Goal: Obtain resource: Download file/media

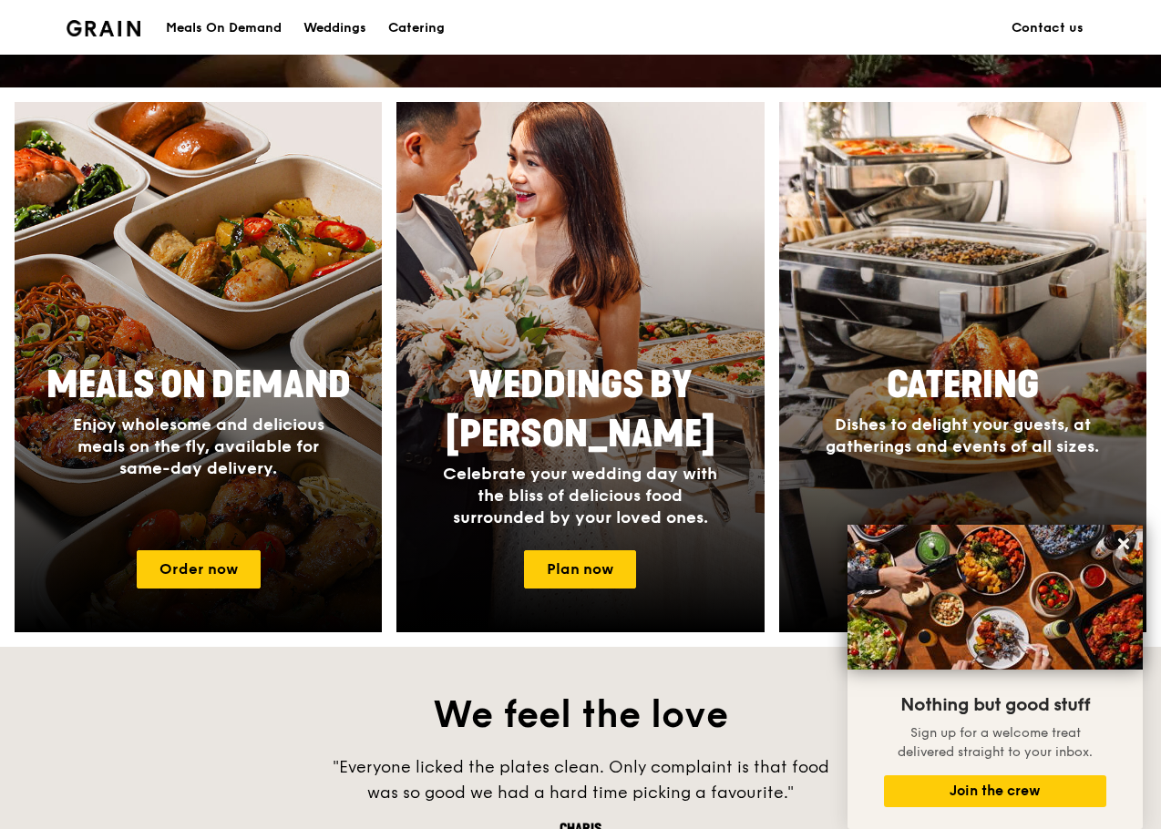
scroll to position [729, 0]
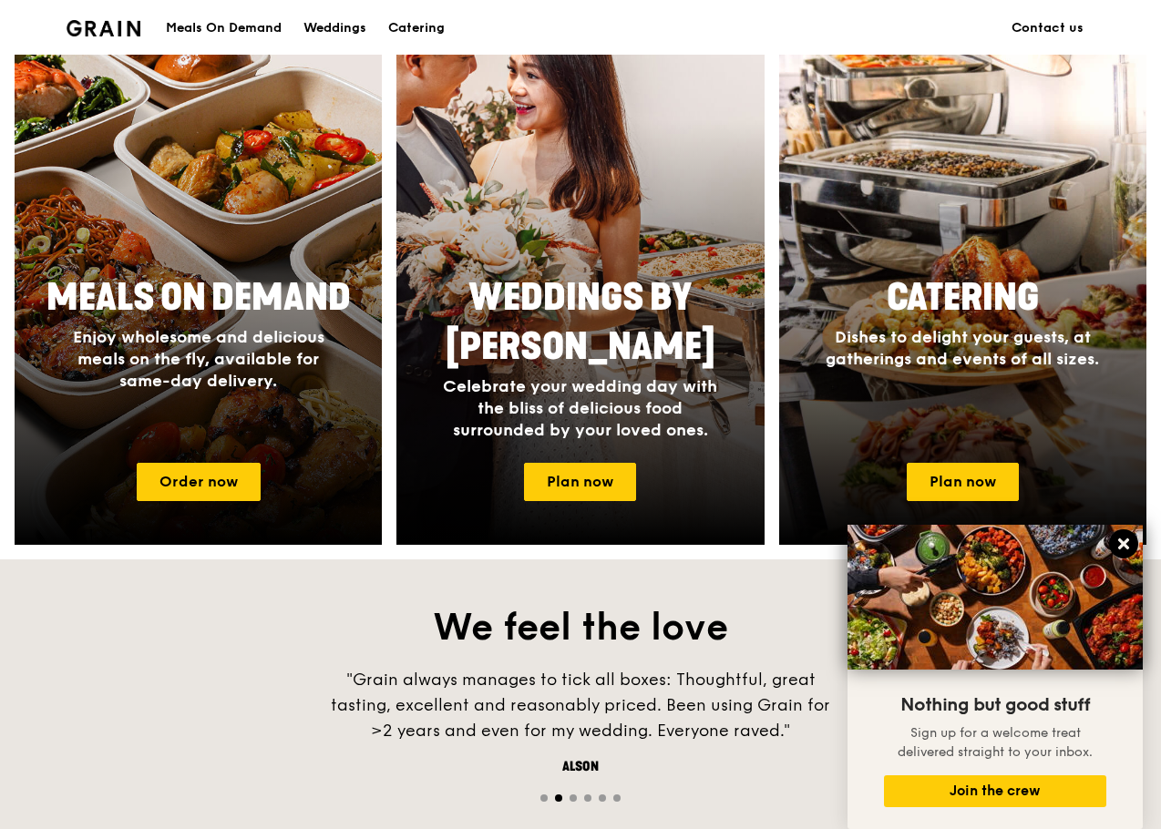
click at [1121, 545] on icon at bounding box center [1123, 544] width 16 height 16
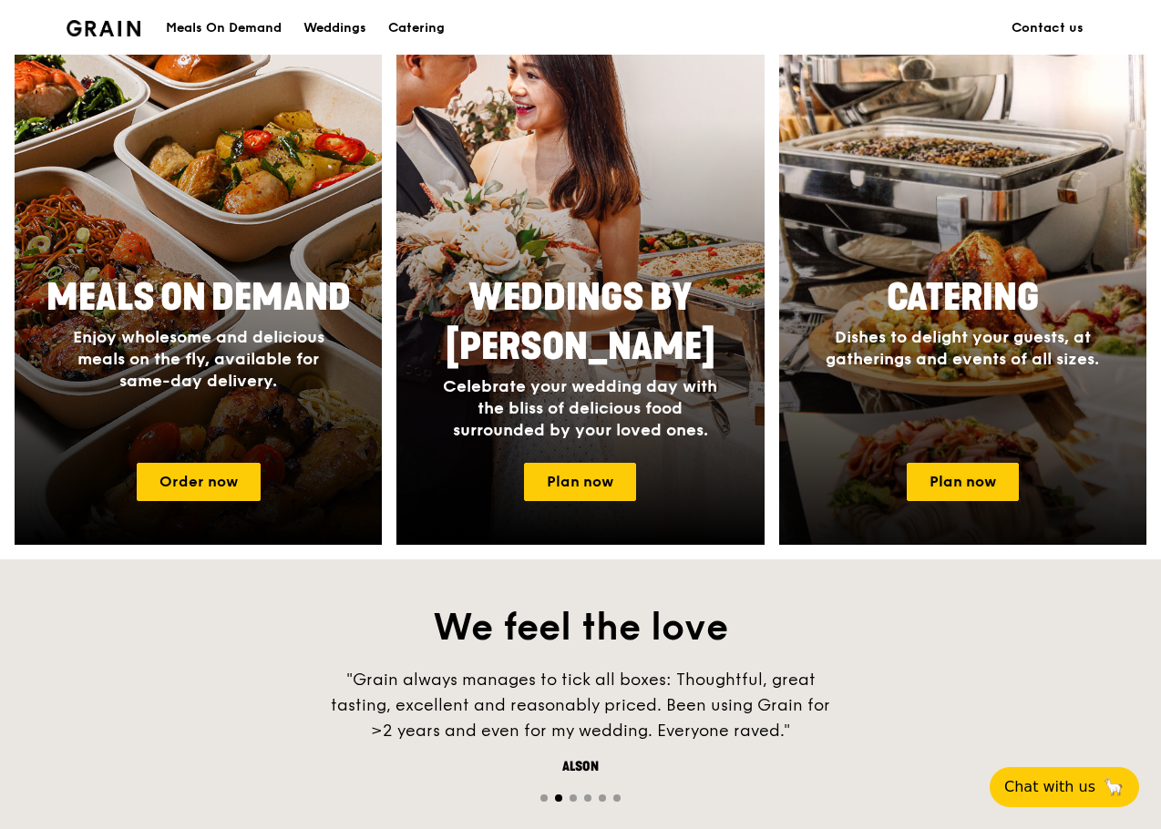
click at [978, 373] on div "Catering Dishes to delight your guests, at gatherings and events of all sizes." at bounding box center [962, 321] width 365 height 111
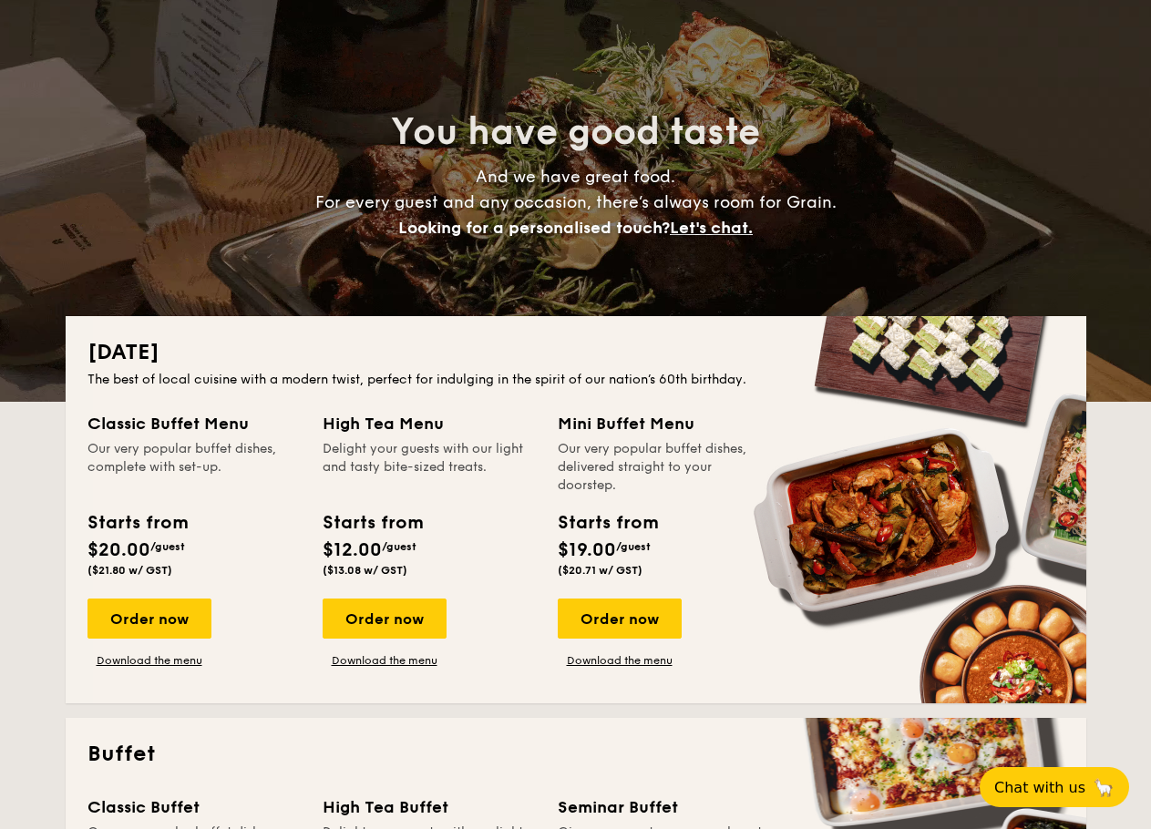
scroll to position [273, 0]
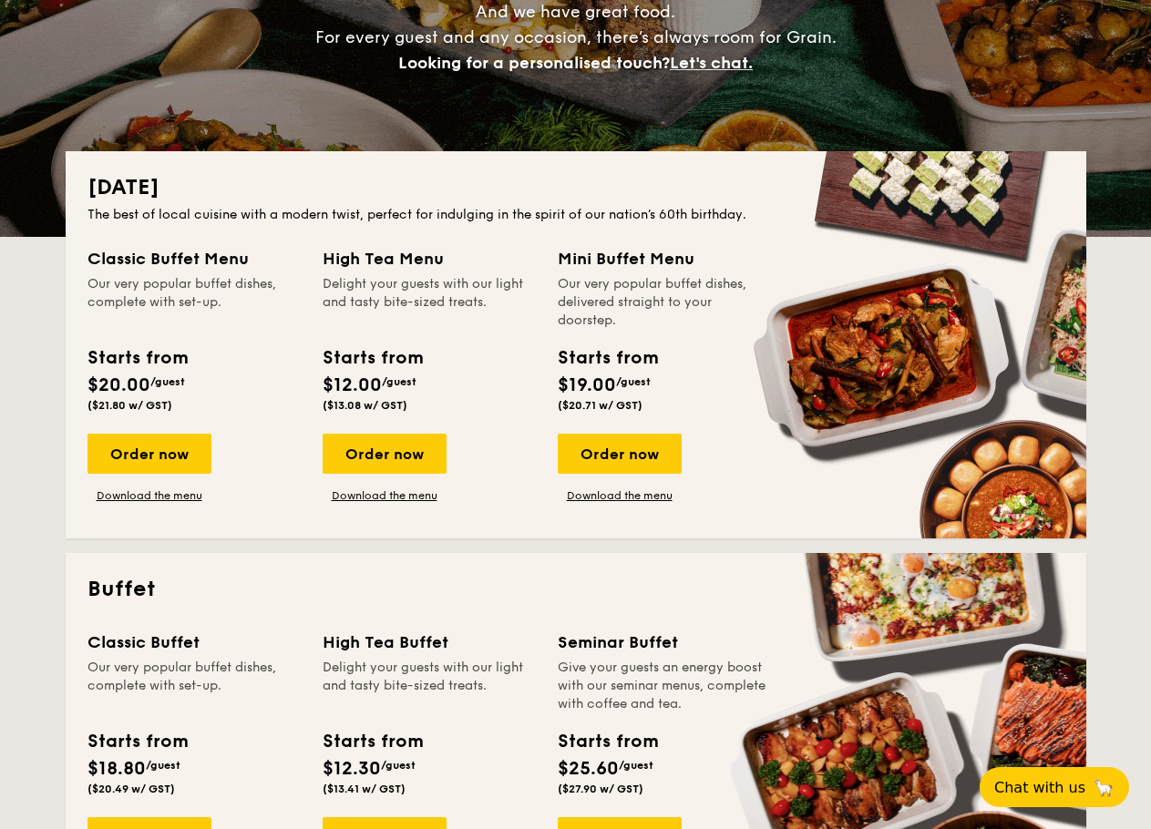
click at [178, 314] on div "Our very popular buffet dishes, complete with set-up." at bounding box center [193, 302] width 213 height 55
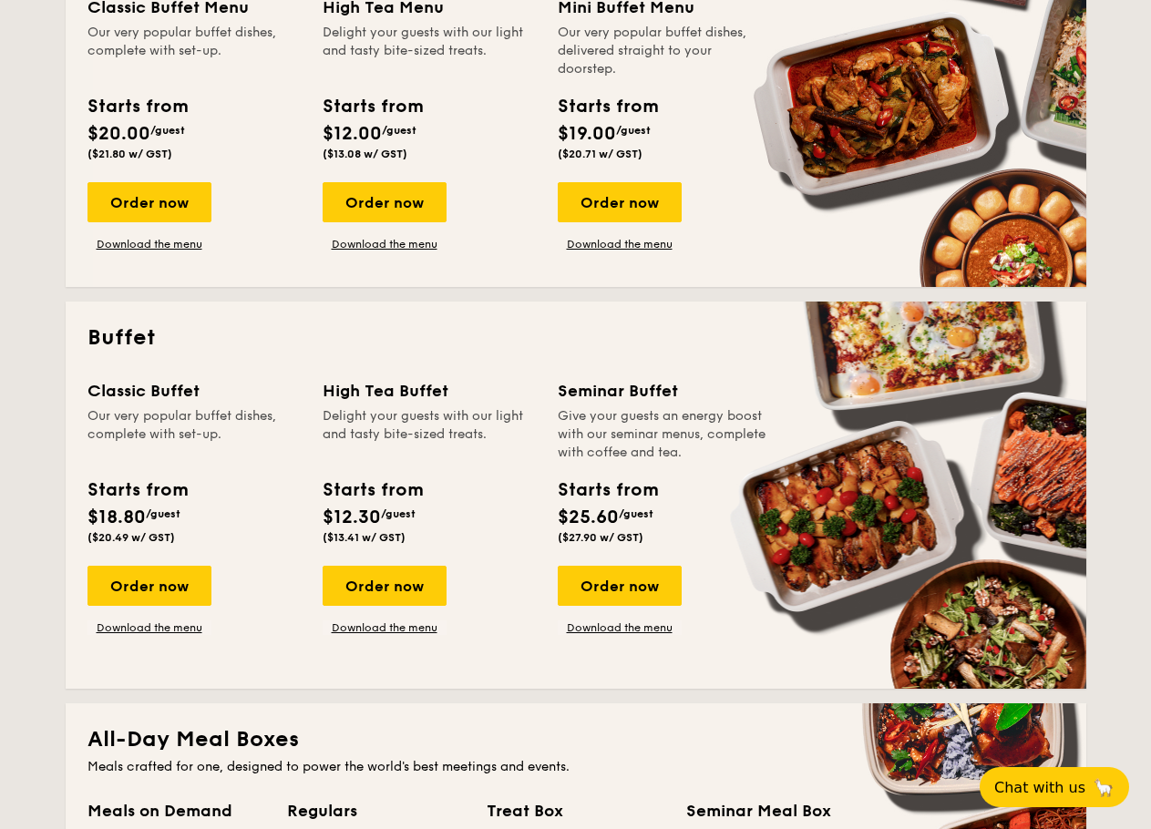
scroll to position [547, 0]
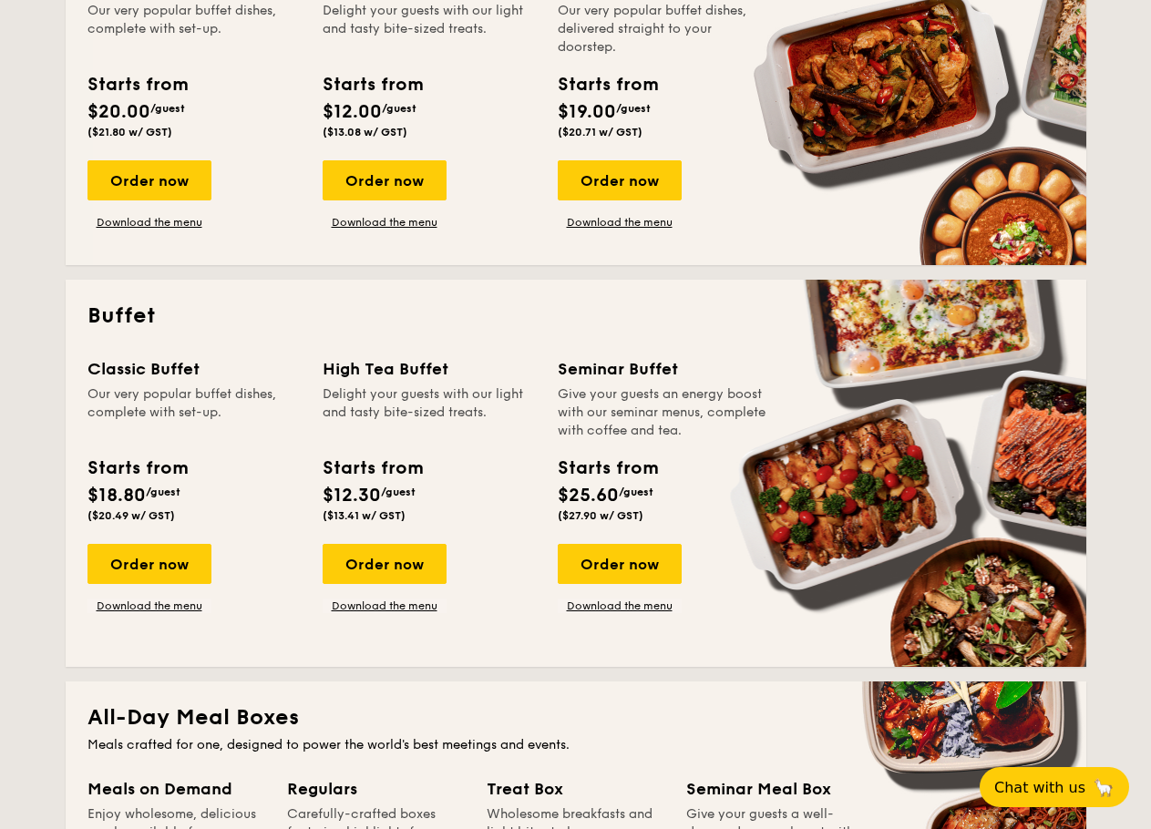
click at [653, 412] on div "Give your guests an energy boost with our seminar menus, complete with coffee a…" at bounding box center [664, 412] width 213 height 55
click at [652, 414] on div "Give your guests an energy boost with our seminar menus, complete with coffee a…" at bounding box center [664, 412] width 213 height 55
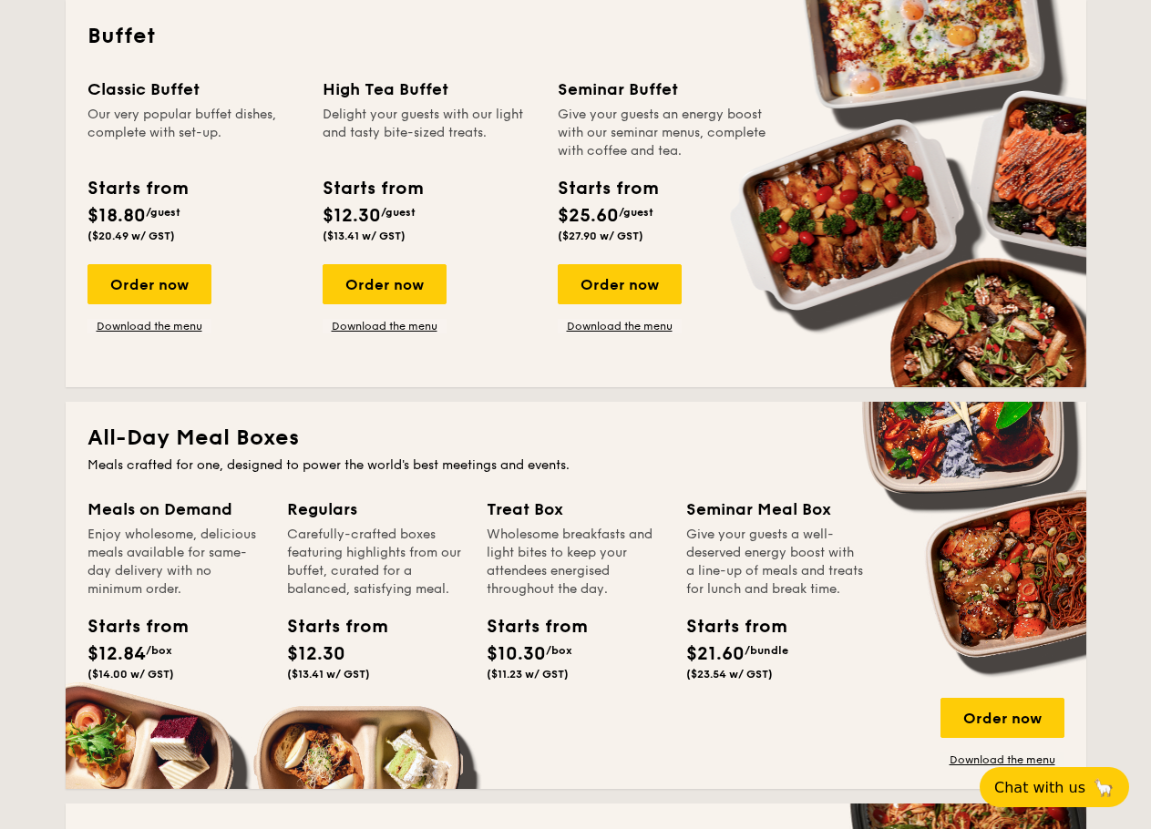
scroll to position [638, 0]
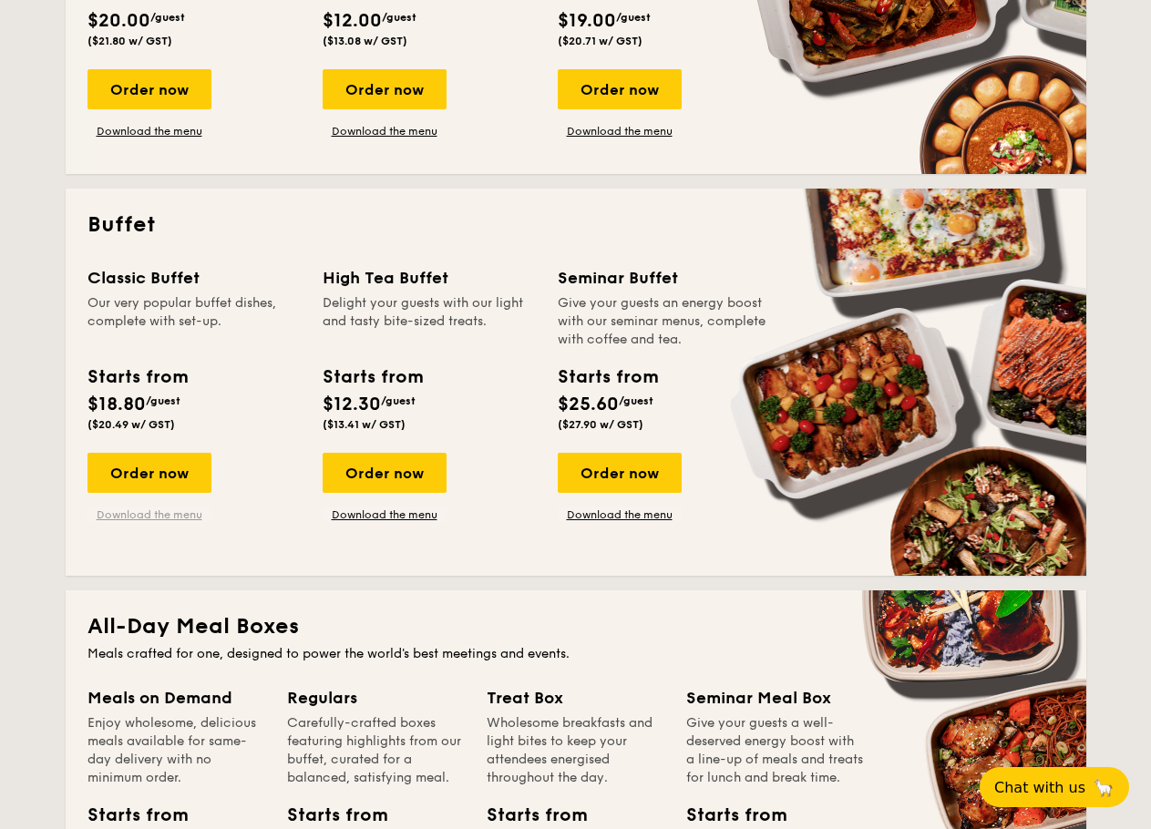
click at [162, 516] on link "Download the menu" at bounding box center [149, 515] width 124 height 15
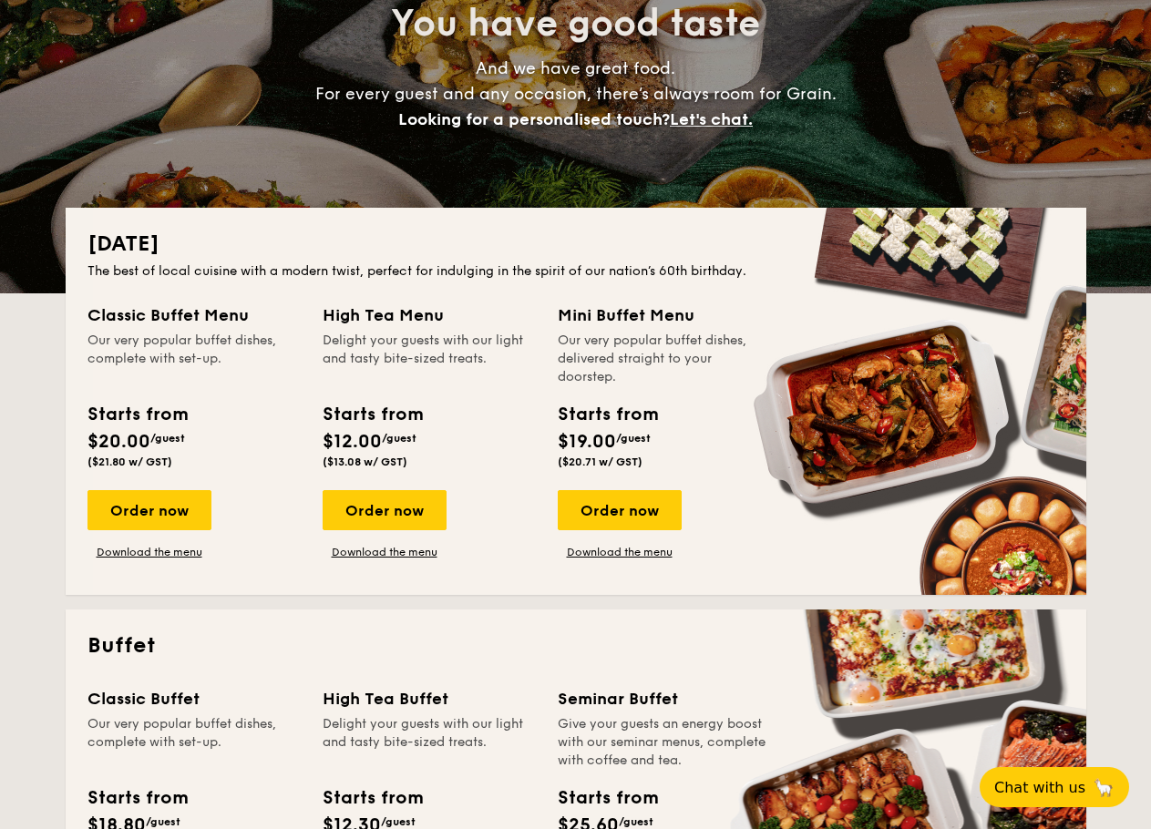
scroll to position [365, 0]
